Goal: Task Accomplishment & Management: Manage account settings

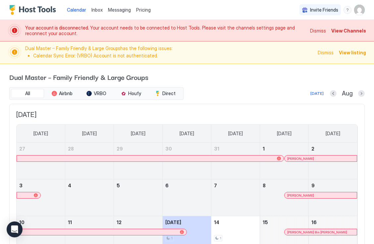
click at [360, 8] on img "User profile" at bounding box center [360, 10] width 11 height 11
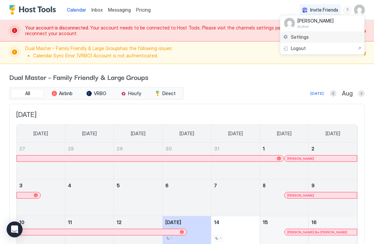
click at [319, 37] on div "Settings" at bounding box center [323, 38] width 84 height 12
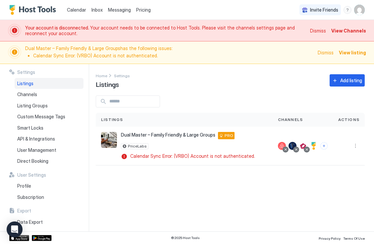
scroll to position [26, 0]
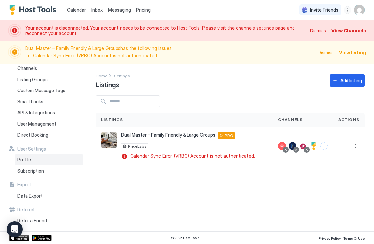
click at [29, 157] on div "Profile" at bounding box center [49, 159] width 69 height 11
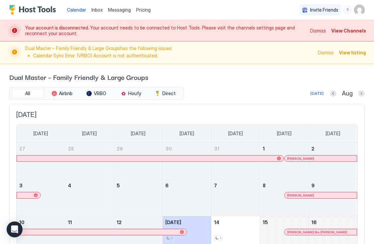
click at [358, 9] on img "User profile" at bounding box center [360, 10] width 11 height 11
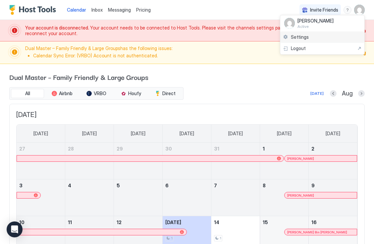
click at [317, 37] on div "Settings" at bounding box center [323, 38] width 84 height 12
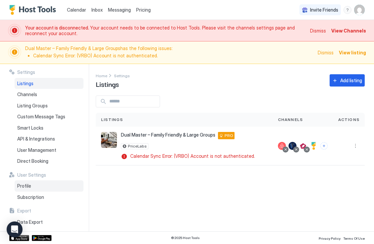
scroll to position [26, 0]
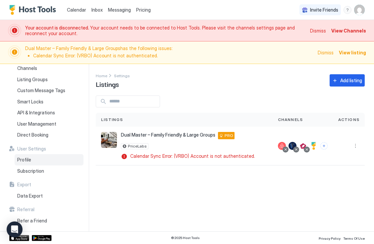
click at [42, 155] on div "Profile" at bounding box center [49, 159] width 69 height 11
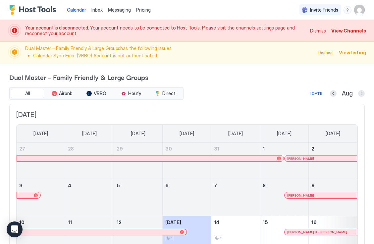
click at [361, 9] on img "User profile" at bounding box center [360, 10] width 11 height 11
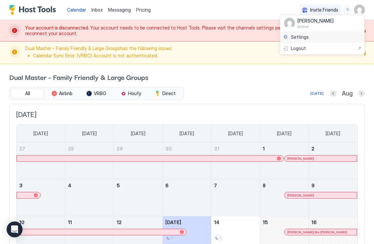
click at [327, 38] on div "Settings" at bounding box center [323, 38] width 84 height 12
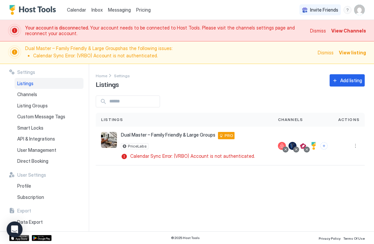
click at [362, 6] on img "User profile" at bounding box center [360, 10] width 11 height 11
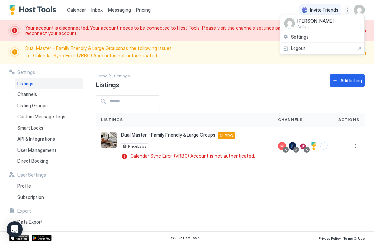
click at [338, 24] on ul "DL Denisse Lopez Active Settings Logout" at bounding box center [322, 35] width 85 height 40
click at [37, 188] on div at bounding box center [187, 122] width 374 height 244
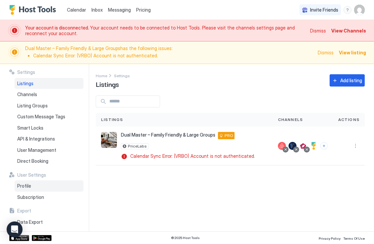
click at [25, 187] on span "Profile" at bounding box center [24, 186] width 14 height 6
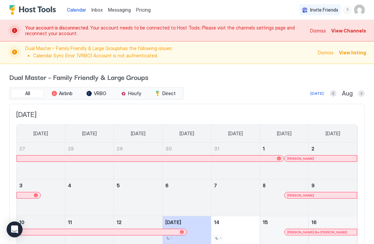
click at [348, 30] on span "View Channels" at bounding box center [349, 30] width 35 height 7
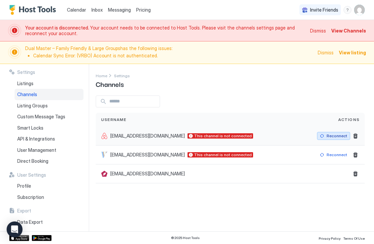
click at [334, 137] on div "Reconnect" at bounding box center [337, 136] width 21 height 6
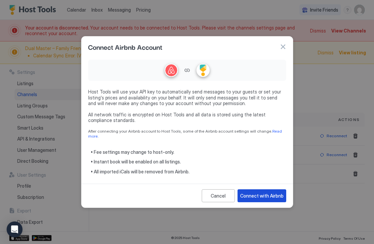
click at [271, 192] on div "Connect with Airbnb" at bounding box center [261, 195] width 43 height 7
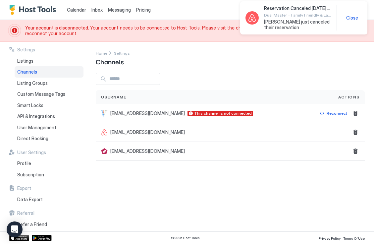
click at [349, 30] on div "Reservation Canceled Oct 17 - 19, 2025 Dual Master – Family Friendly & Large Gr…" at bounding box center [304, 17] width 117 height 25
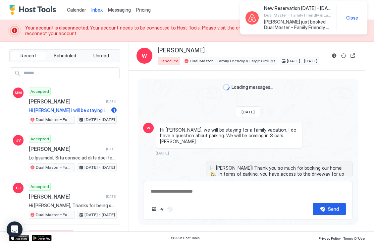
scroll to position [136, 0]
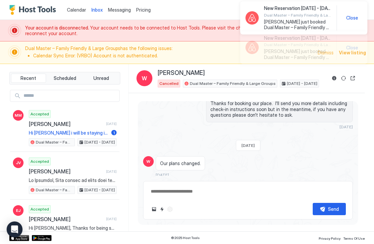
click at [353, 21] on div "New Reservation Nov 22 - 28, 2025 Dual Master – Family Friendly & Large Groups …" at bounding box center [304, 17] width 117 height 25
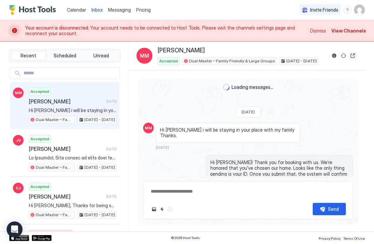
scroll to position [27, 0]
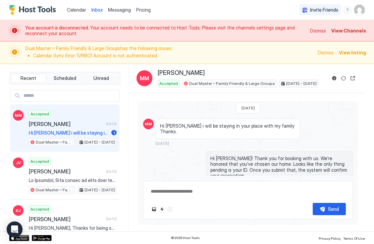
type textarea "*"
click at [350, 30] on span "View Channels" at bounding box center [349, 30] width 35 height 7
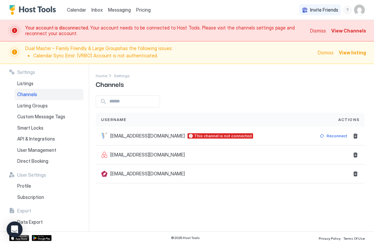
click at [350, 55] on span "View listing" at bounding box center [352, 52] width 27 height 7
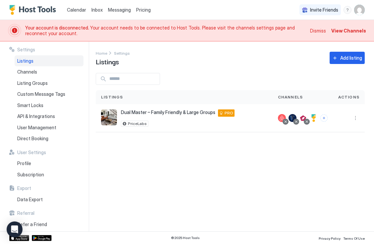
click at [345, 32] on span "View Channels" at bounding box center [349, 30] width 35 height 7
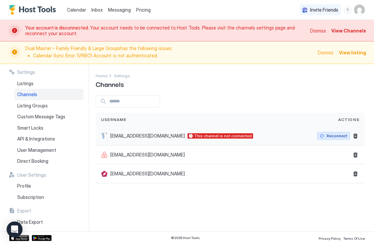
click at [336, 137] on div "Reconnect" at bounding box center [337, 136] width 21 height 6
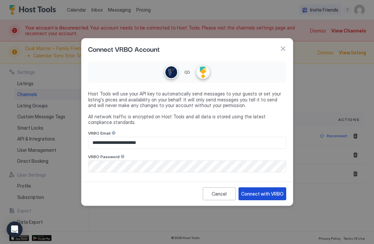
click at [276, 192] on div "Connect with VRBO" at bounding box center [262, 193] width 42 height 7
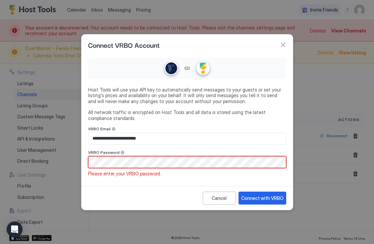
click at [235, 133] on div "VRBO Password" at bounding box center [187, 129] width 198 height 6
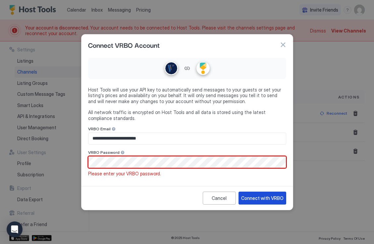
click at [267, 199] on div "Connect with VRBO" at bounding box center [262, 198] width 42 height 7
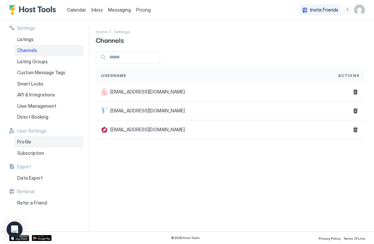
click at [31, 144] on div "Profile" at bounding box center [49, 141] width 69 height 11
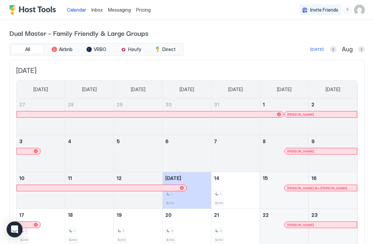
click at [358, 11] on img "User profile" at bounding box center [360, 10] width 11 height 11
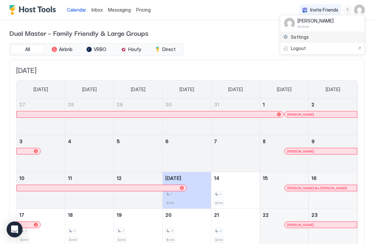
click at [320, 35] on div "Settings" at bounding box center [323, 38] width 84 height 12
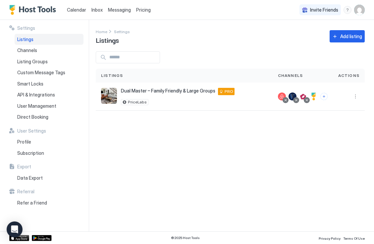
click at [359, 11] on img "User profile" at bounding box center [360, 10] width 11 height 11
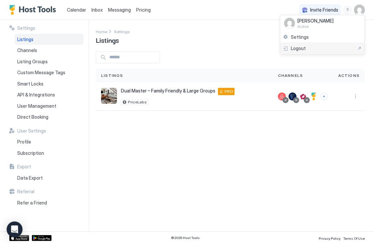
click at [323, 48] on div "Logout" at bounding box center [322, 48] width 79 height 6
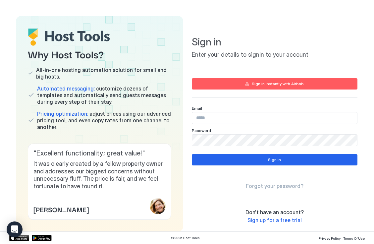
click at [282, 186] on span "Forgot your password?" at bounding box center [275, 186] width 58 height 7
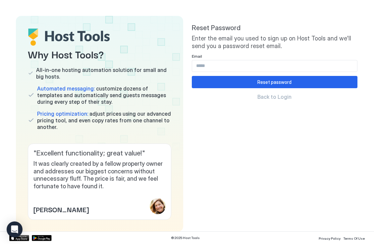
click at [272, 70] on input "Input Field" at bounding box center [274, 65] width 165 height 11
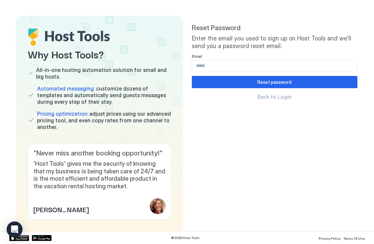
type input "**********"
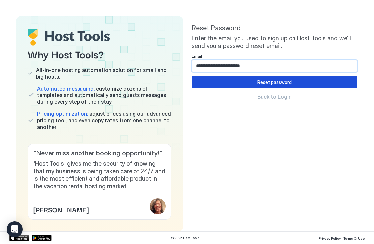
click at [269, 87] on button "Reset password" at bounding box center [275, 82] width 166 height 12
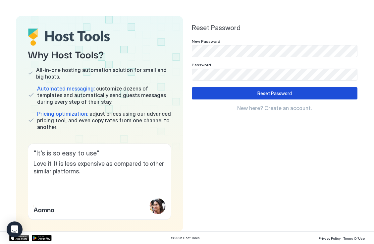
click at [274, 90] on div "Reset Password" at bounding box center [275, 93] width 34 height 7
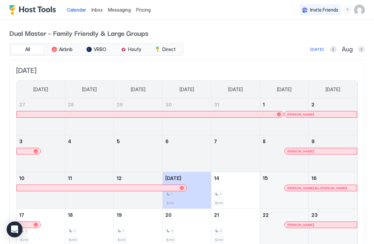
click at [363, 14] on img "User profile" at bounding box center [360, 10] width 11 height 11
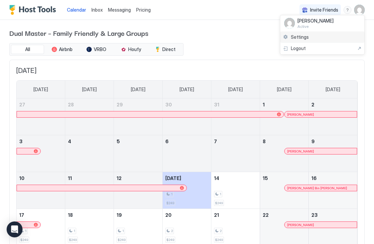
click at [295, 37] on span "Settings" at bounding box center [300, 37] width 18 height 6
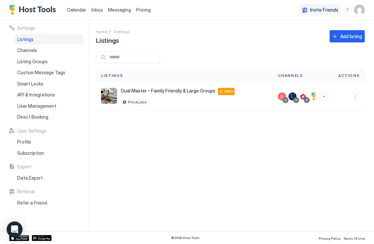
click at [260, 26] on div "Settings Home Settings Listings Add listing Listings Channels Actions Dual Mast…" at bounding box center [235, 126] width 279 height 212
click at [40, 39] on div "Listings" at bounding box center [49, 39] width 69 height 11
click at [37, 113] on div "Direct Booking" at bounding box center [49, 116] width 69 height 11
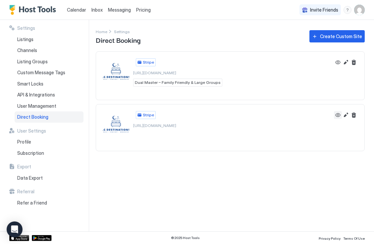
click at [337, 111] on button "View" at bounding box center [338, 115] width 8 height 8
click at [352, 114] on button "Delete" at bounding box center [354, 115] width 8 height 8
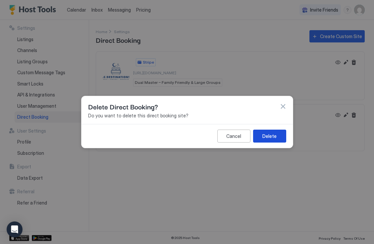
click at [265, 137] on div "Delete" at bounding box center [270, 136] width 14 height 7
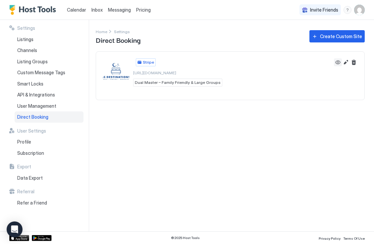
click at [338, 62] on button "View" at bounding box center [338, 62] width 8 height 8
click at [25, 38] on span "Listings" at bounding box center [25, 39] width 16 height 6
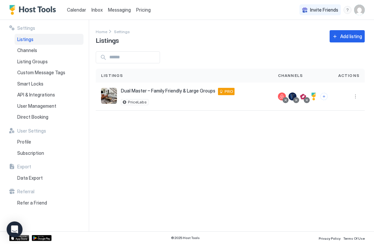
click at [234, 1] on div "Calendar Inbox Messaging Pricing Invite Friends DL" at bounding box center [187, 10] width 374 height 20
